Goal: Information Seeking & Learning: Learn about a topic

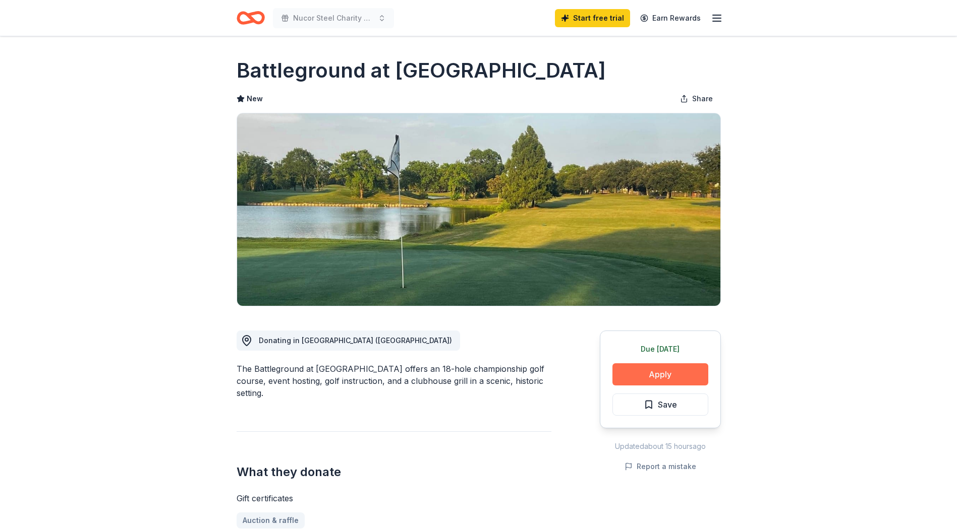
click at [664, 371] on button "Apply" at bounding box center [660, 375] width 96 height 22
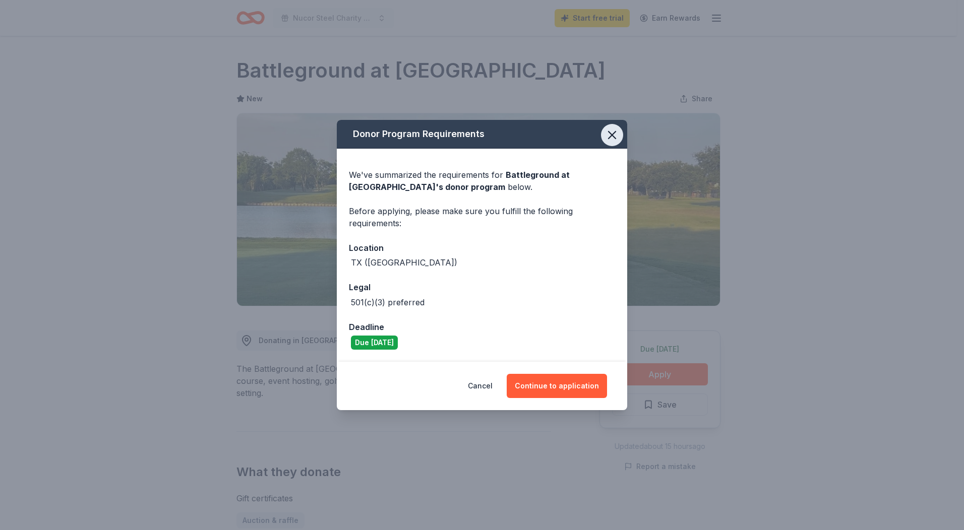
click at [613, 132] on icon "button" at bounding box center [612, 135] width 14 height 14
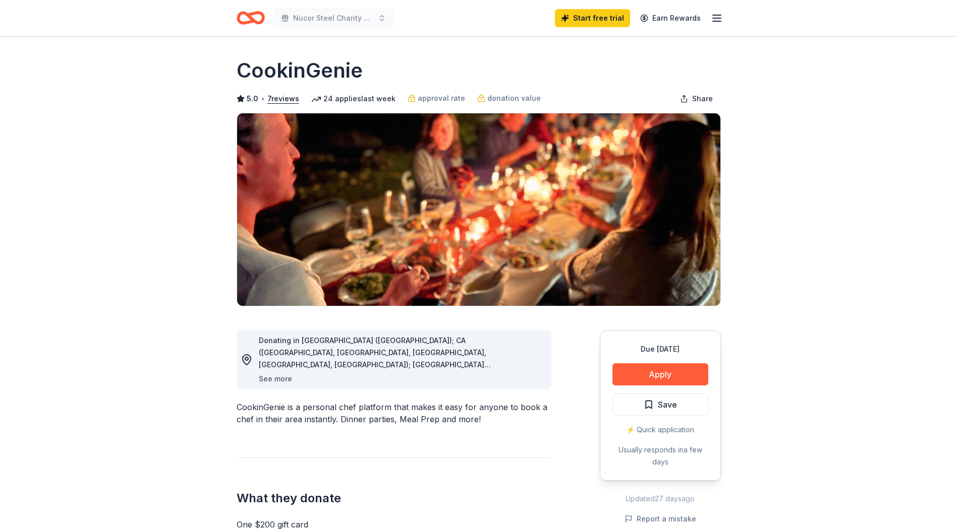
click at [267, 381] on button "See more" at bounding box center [275, 379] width 33 height 12
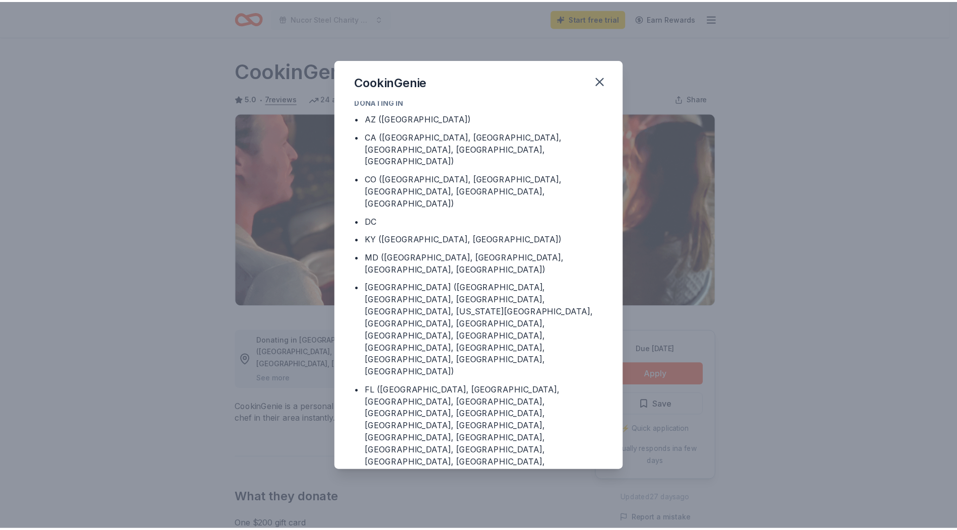
scroll to position [4, 0]
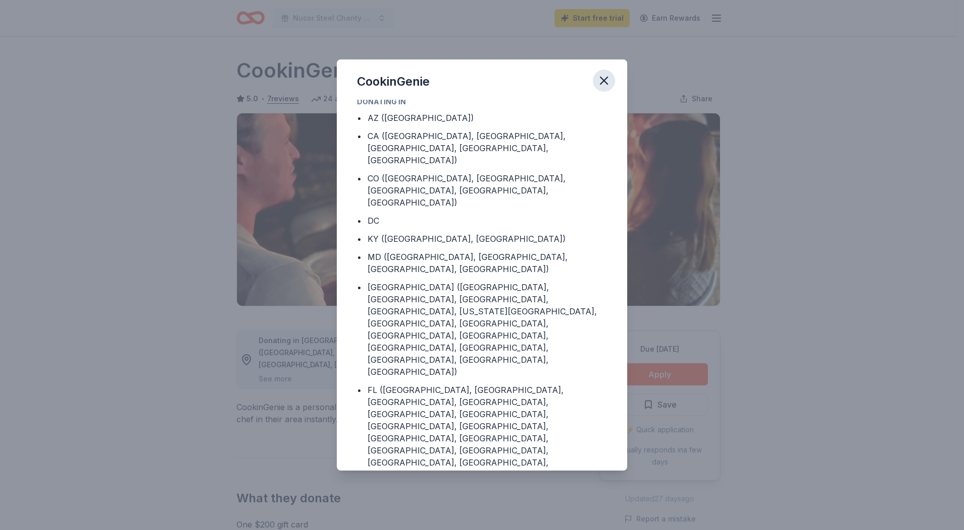
click at [606, 81] on icon "button" at bounding box center [604, 81] width 14 height 14
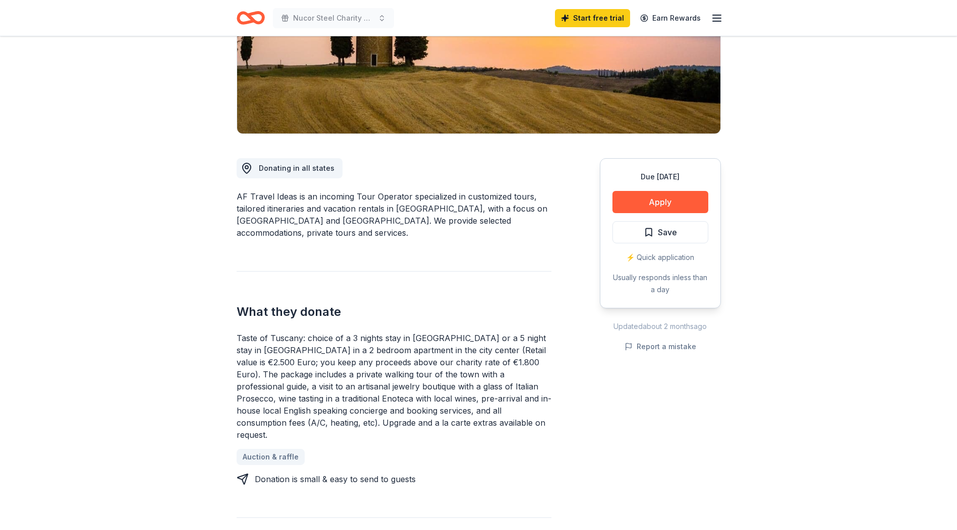
scroll to position [202, 0]
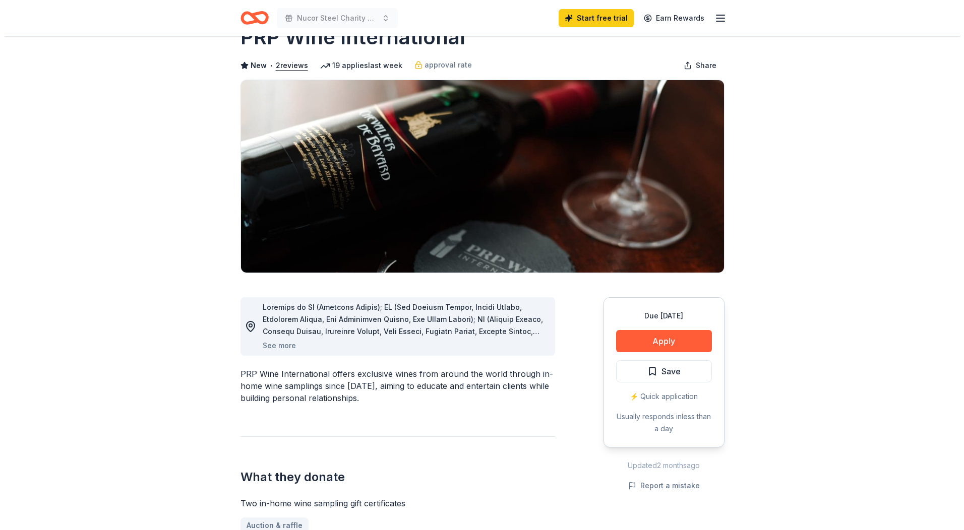
scroll to position [50, 0]
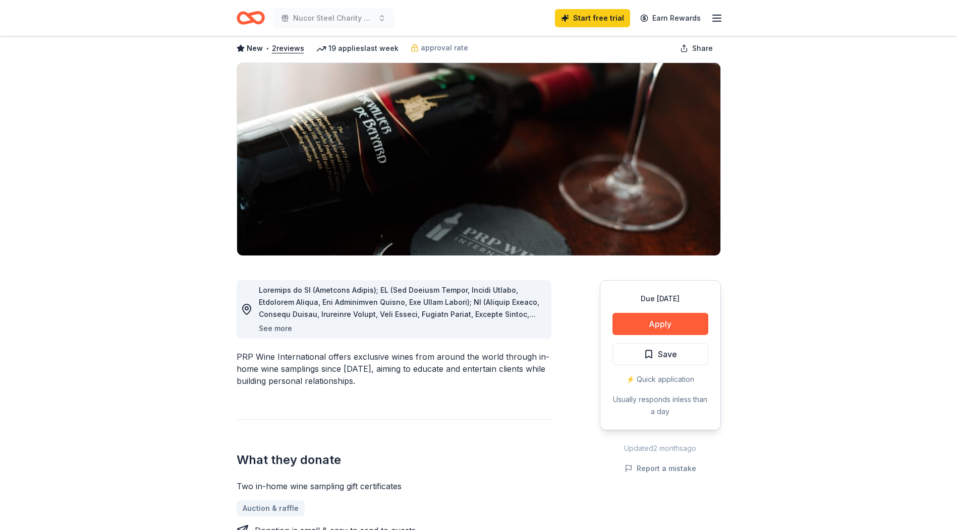
click at [282, 327] on button "See more" at bounding box center [275, 329] width 33 height 12
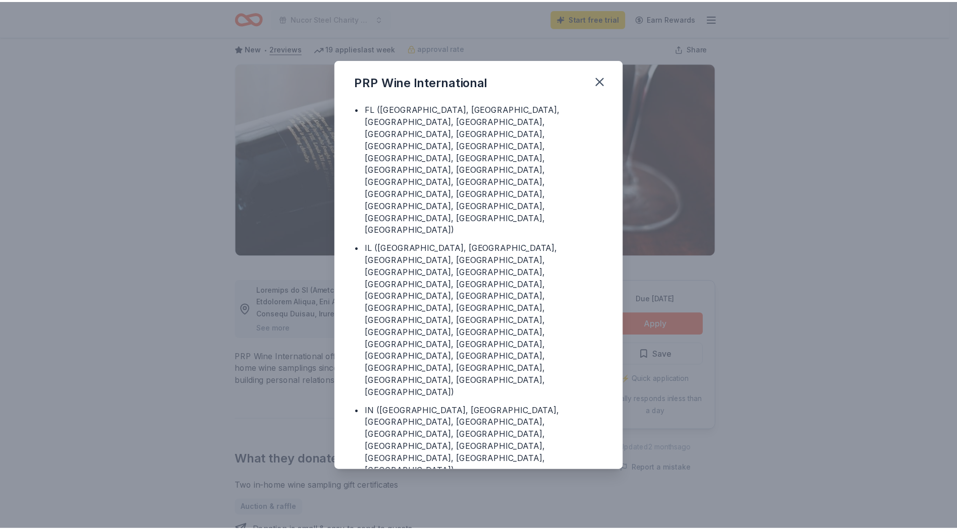
scroll to position [161, 0]
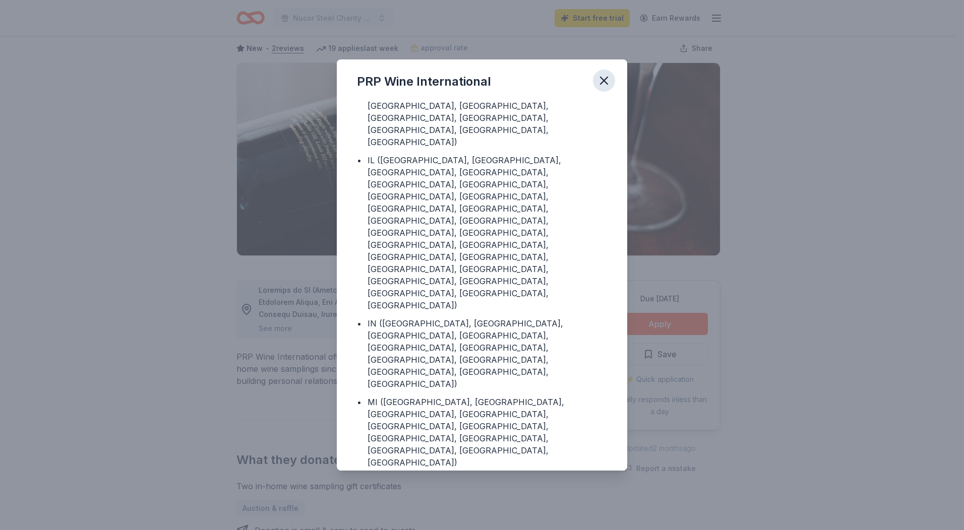
click at [605, 79] on icon "button" at bounding box center [604, 80] width 7 height 7
